Goal: Navigation & Orientation: Understand site structure

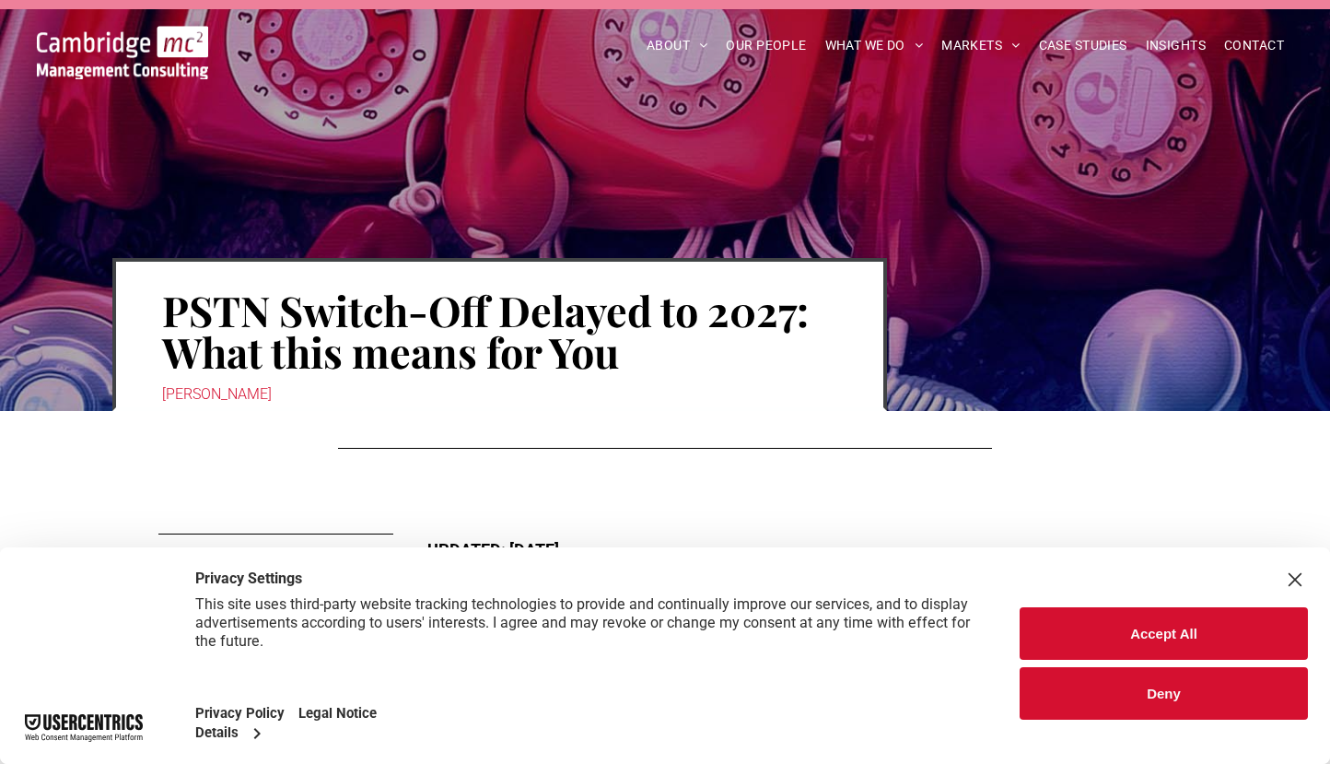
click at [1165, 635] on button "Accept All" at bounding box center [1164, 633] width 288 height 53
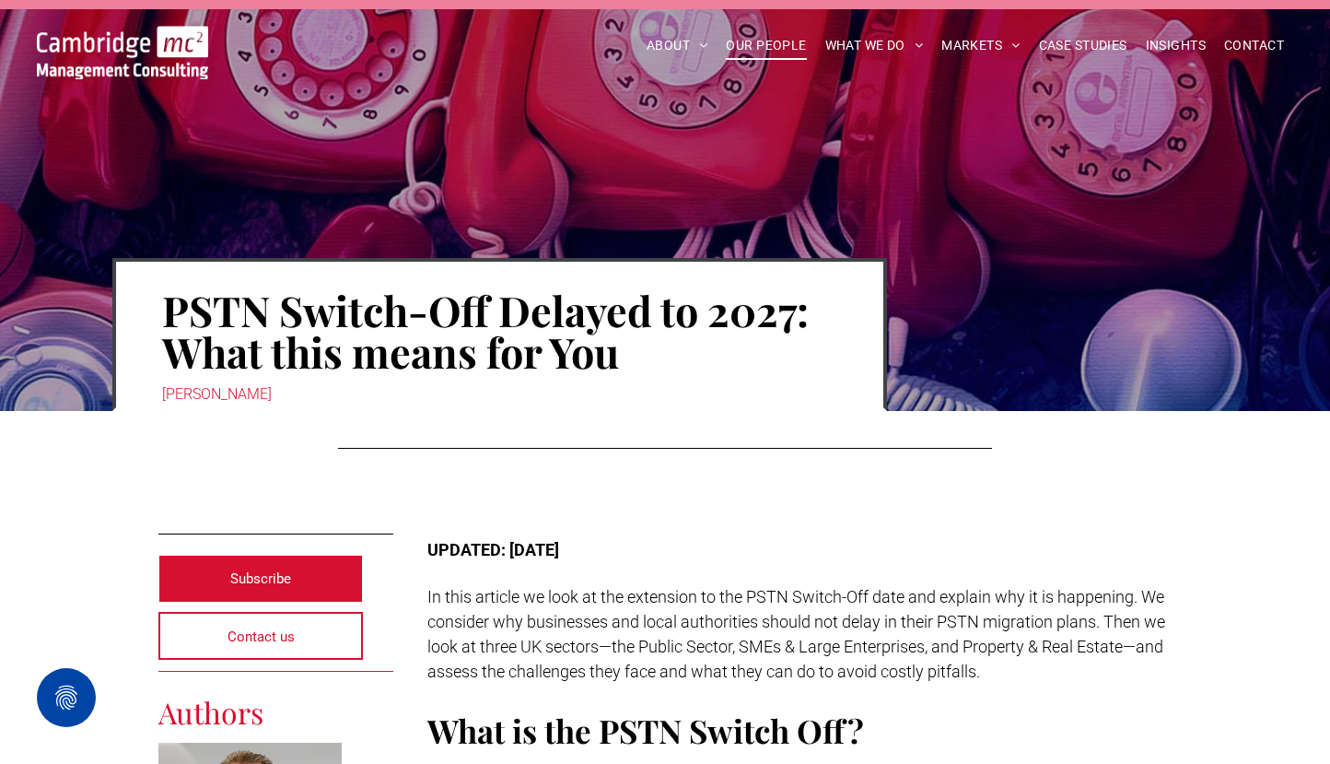
click at [758, 41] on span "OUR PEOPLE" at bounding box center [766, 45] width 80 height 29
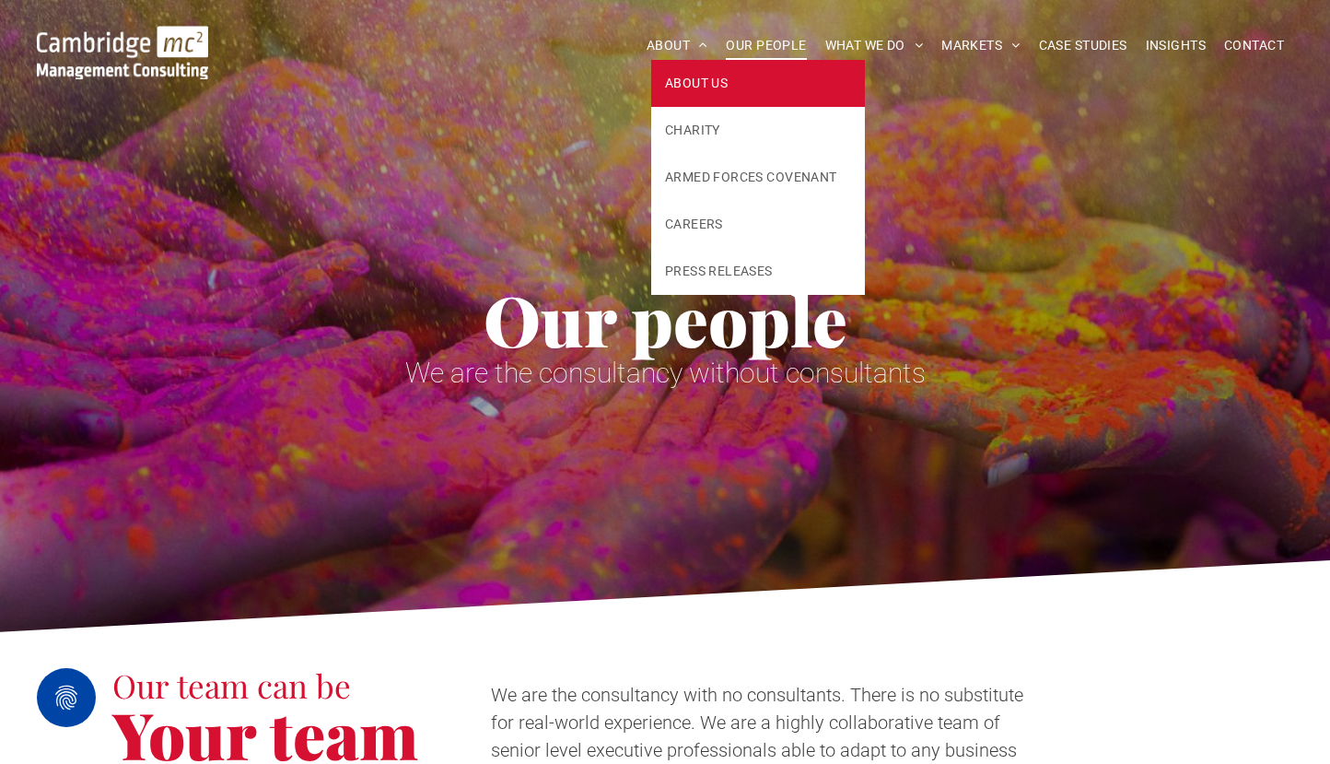
click at [685, 83] on span "ABOUT US" at bounding box center [696, 83] width 63 height 19
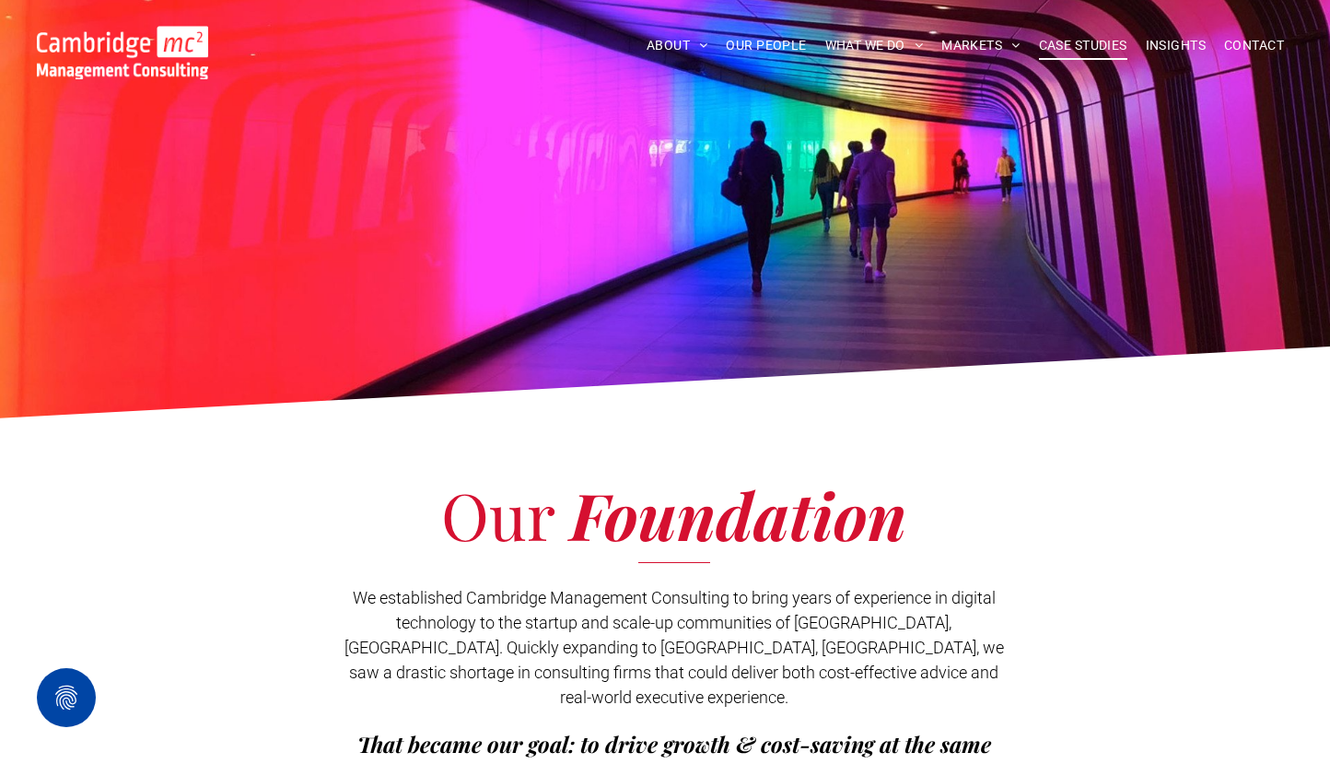
click at [1085, 46] on span "CASE STUDIES" at bounding box center [1083, 45] width 88 height 29
